Goal: Task Accomplishment & Management: Complete application form

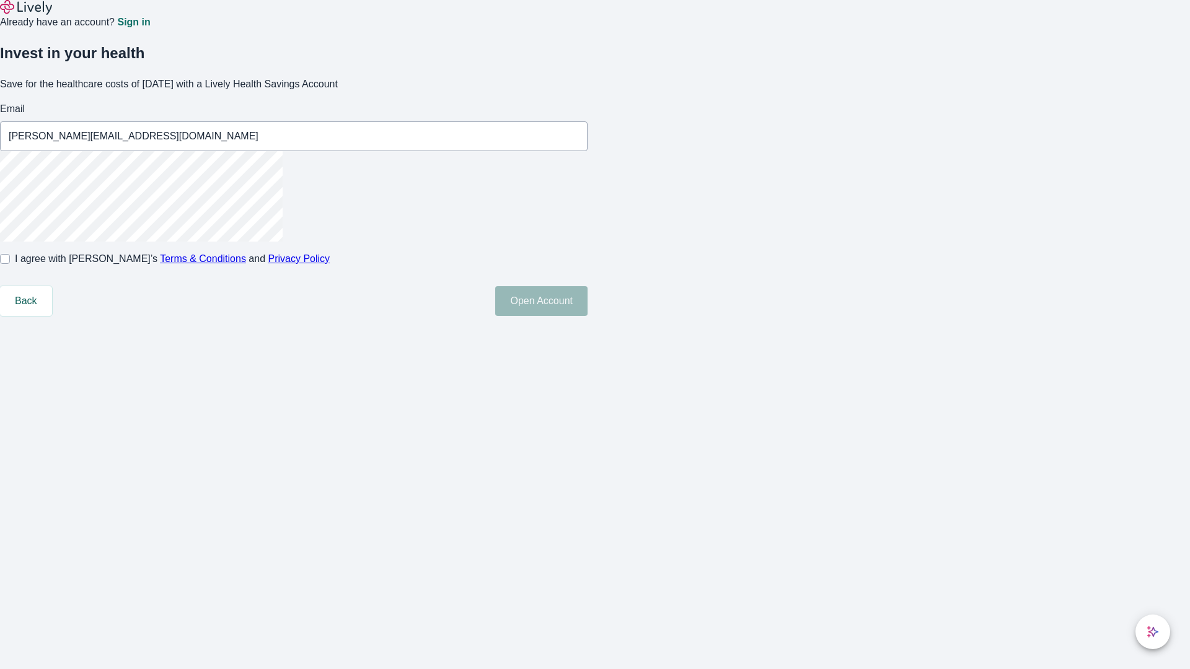
click at [10, 264] on input "I agree with Lively’s Terms & Conditions and Privacy Policy" at bounding box center [5, 259] width 10 height 10
checkbox input "true"
click at [587, 316] on button "Open Account" at bounding box center [541, 301] width 92 height 30
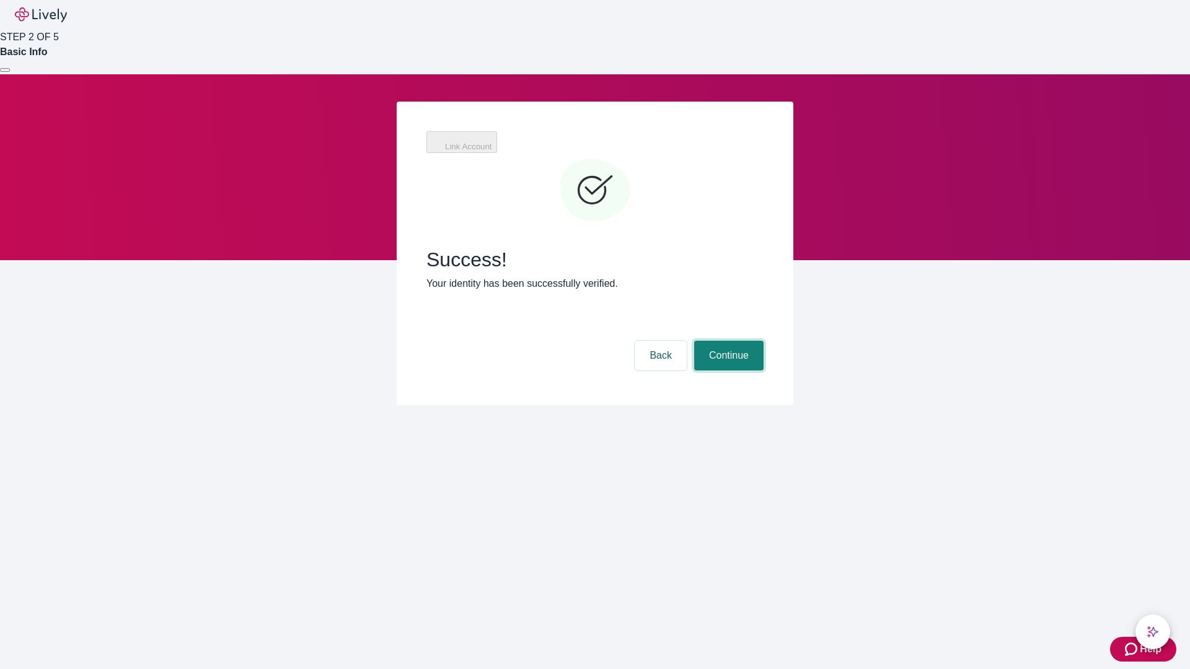
click at [727, 341] on button "Continue" at bounding box center [728, 356] width 69 height 30
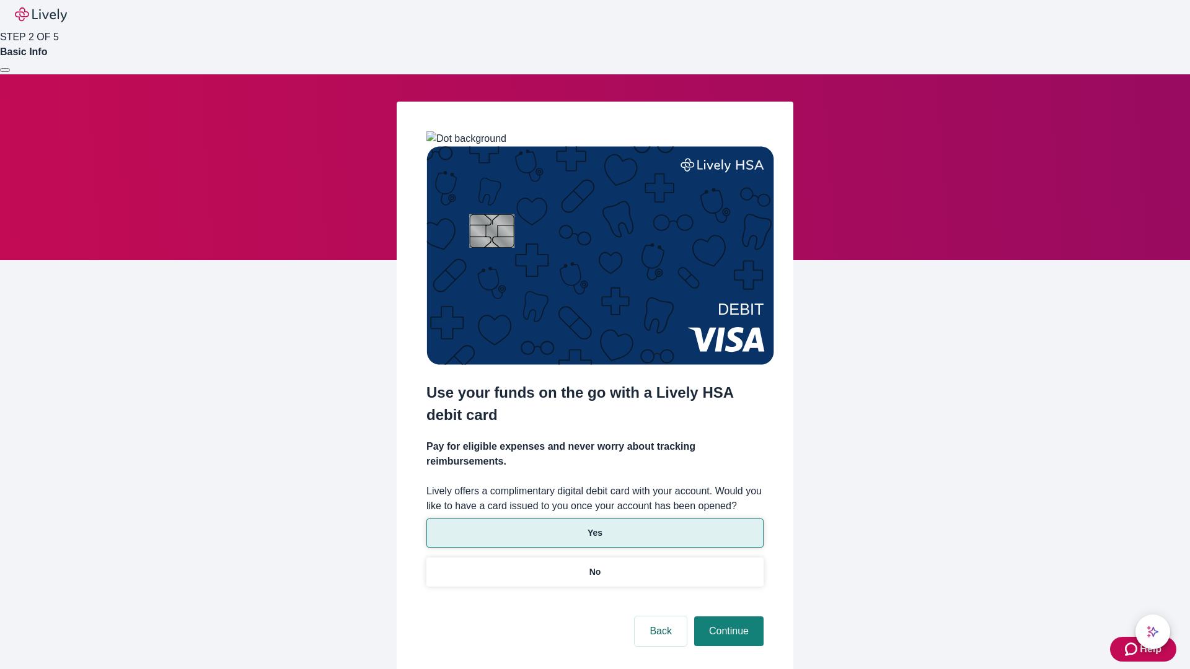
click at [594, 527] on p "Yes" at bounding box center [594, 533] width 15 height 13
click at [727, 617] on button "Continue" at bounding box center [728, 632] width 69 height 30
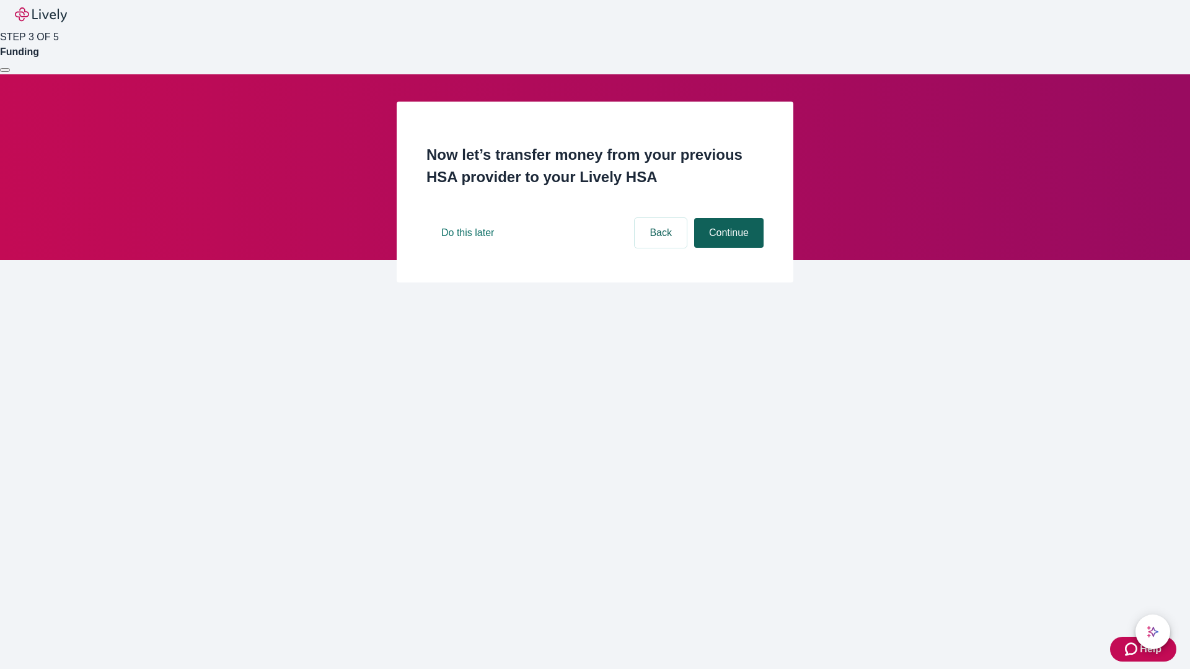
click at [727, 248] on button "Continue" at bounding box center [728, 233] width 69 height 30
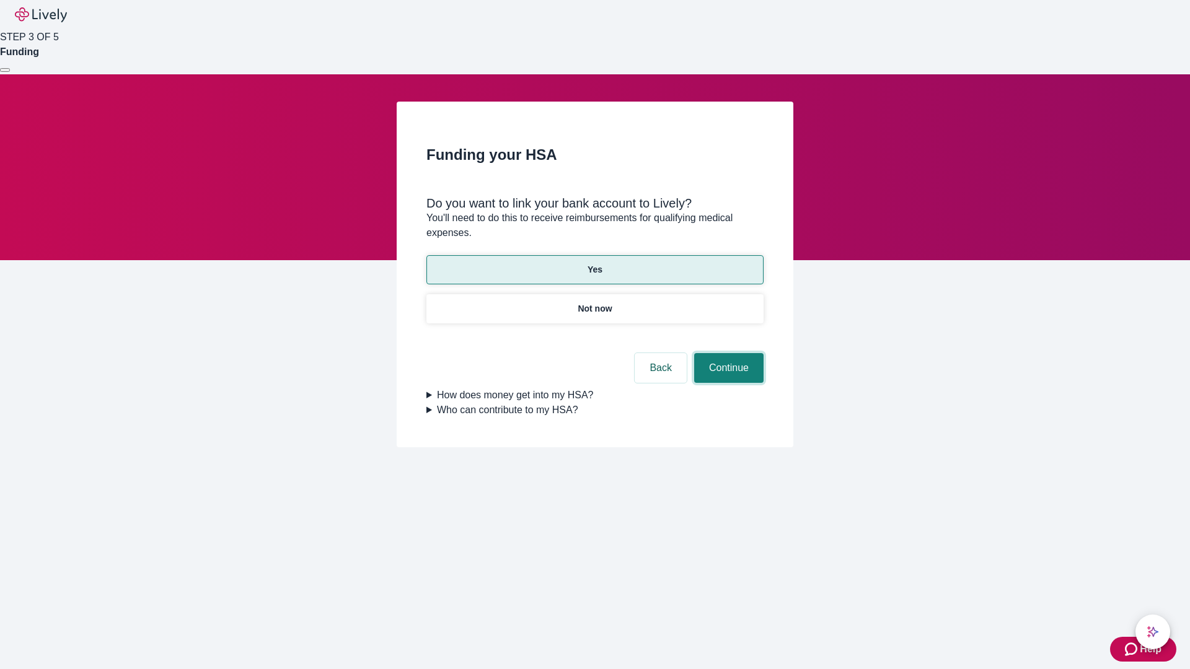
click at [727, 353] on button "Continue" at bounding box center [728, 368] width 69 height 30
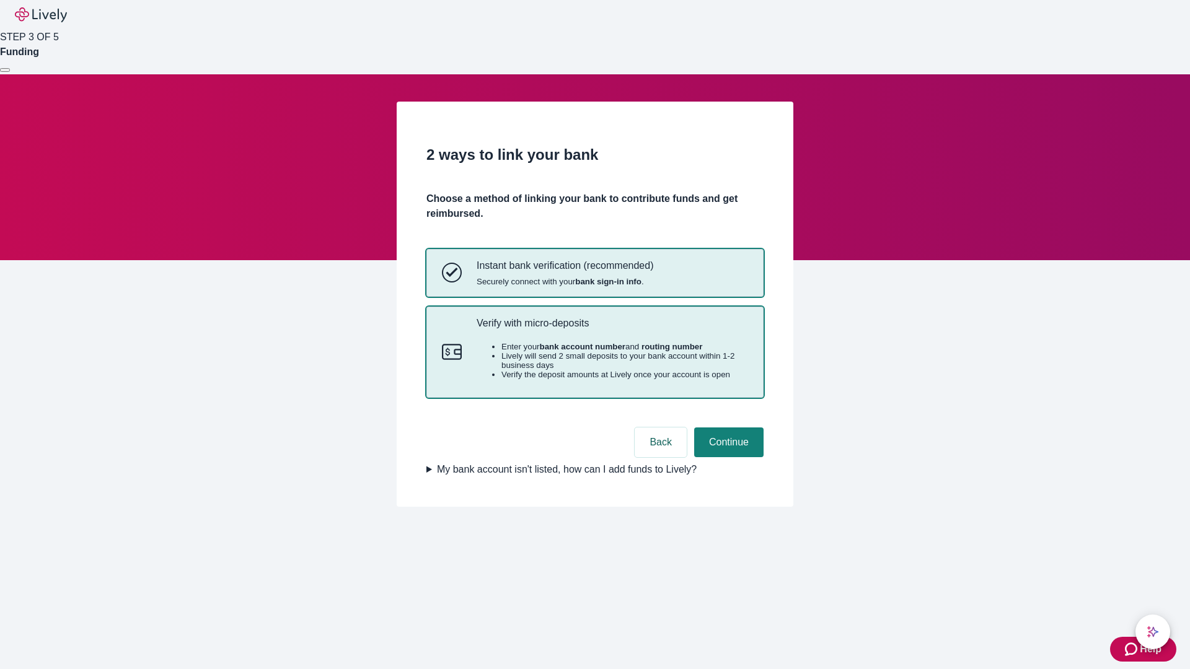
click at [612, 329] on p "Verify with micro-deposits" at bounding box center [612, 323] width 271 height 12
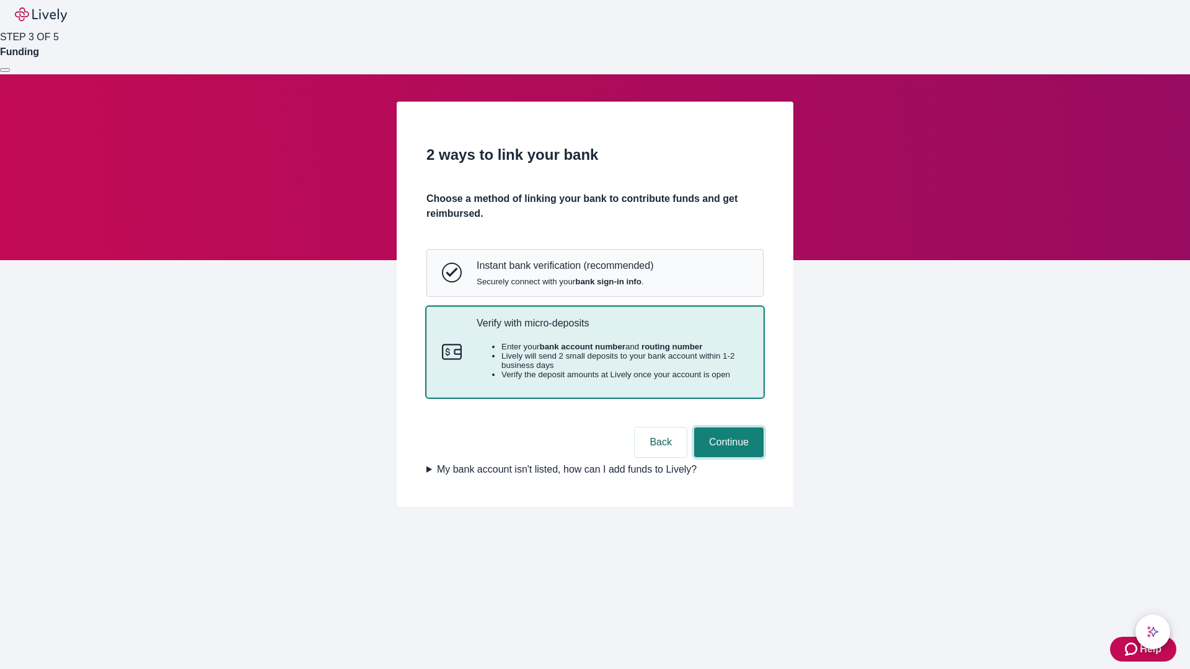
click at [727, 457] on button "Continue" at bounding box center [728, 443] width 69 height 30
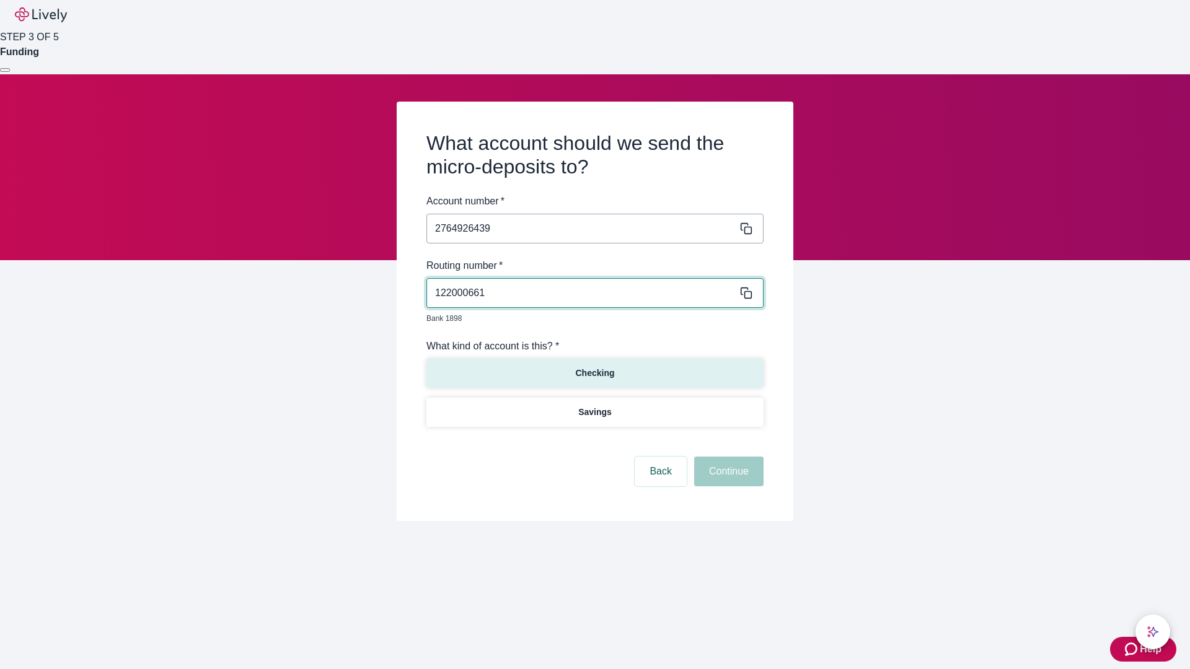
type input "122000661"
click at [594, 367] on p "Checking" at bounding box center [594, 373] width 39 height 13
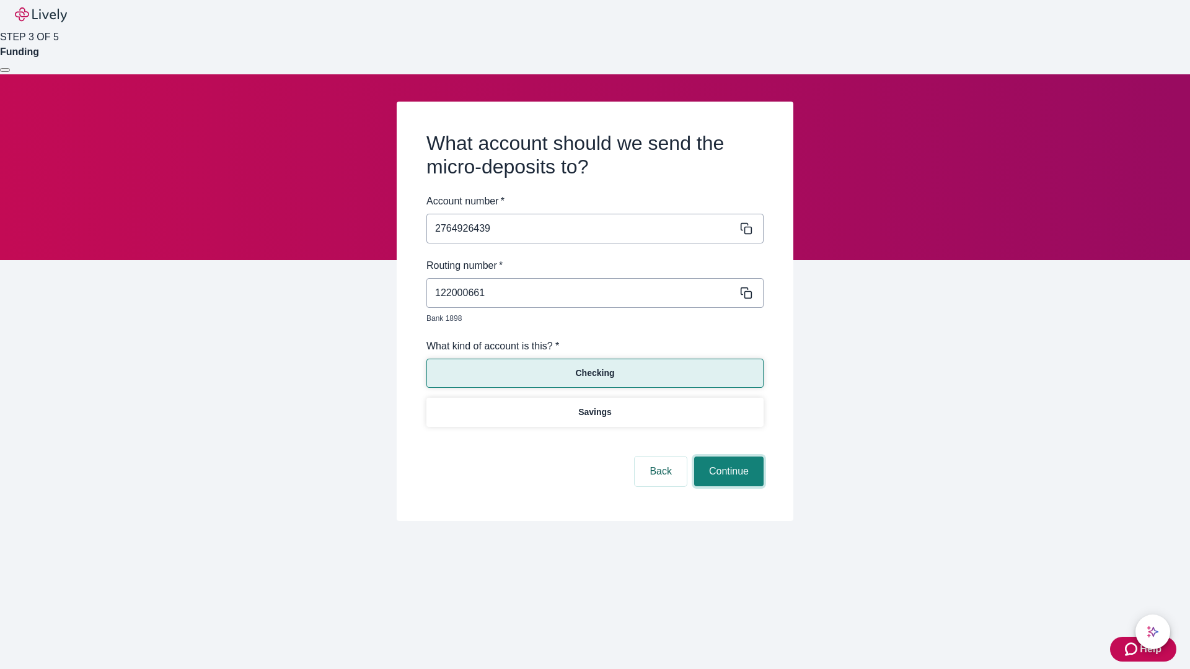
click at [727, 457] on button "Continue" at bounding box center [728, 472] width 69 height 30
